Goal: Complete application form

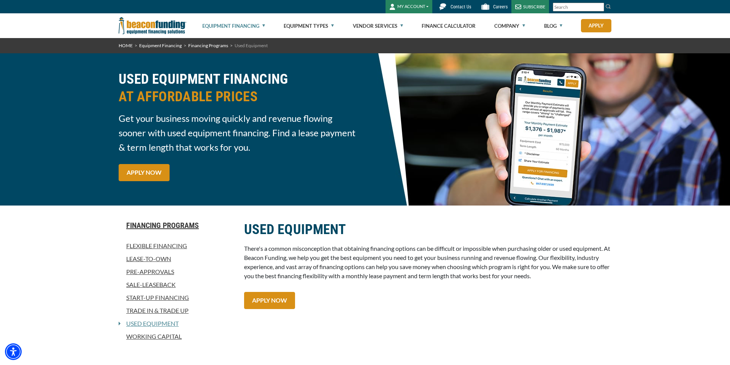
click at [588, 25] on link "Apply" at bounding box center [596, 25] width 30 height 13
click at [410, 10] on button "MY ACCOUNT" at bounding box center [408, 6] width 47 height 13
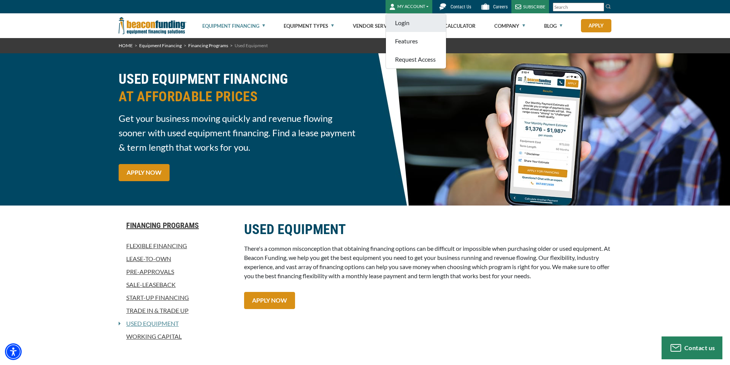
click at [408, 21] on link "Login" at bounding box center [416, 23] width 60 height 18
